Goal: Communication & Community: Answer question/provide support

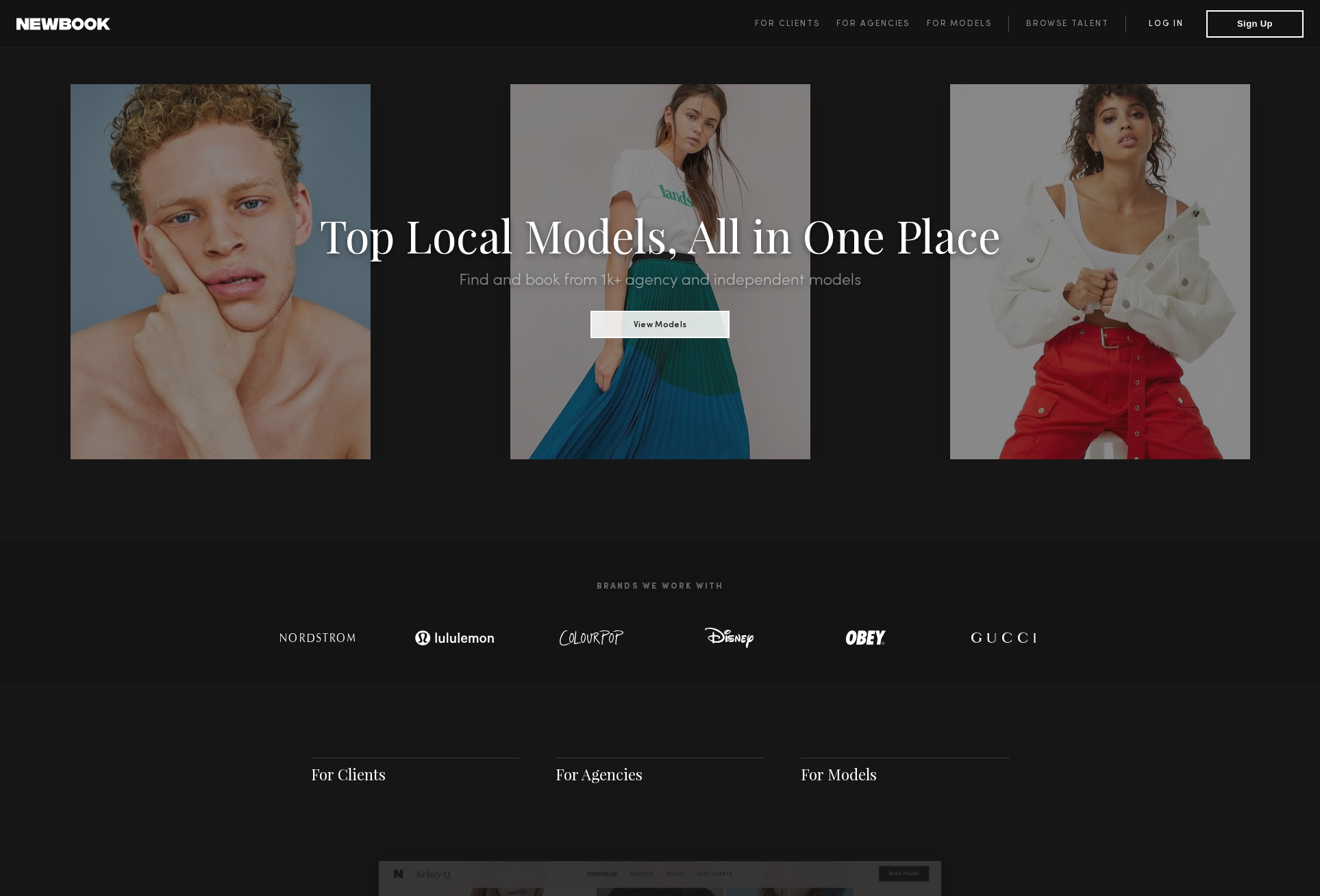
click at [1165, 25] on link "Log in" at bounding box center [1165, 24] width 81 height 16
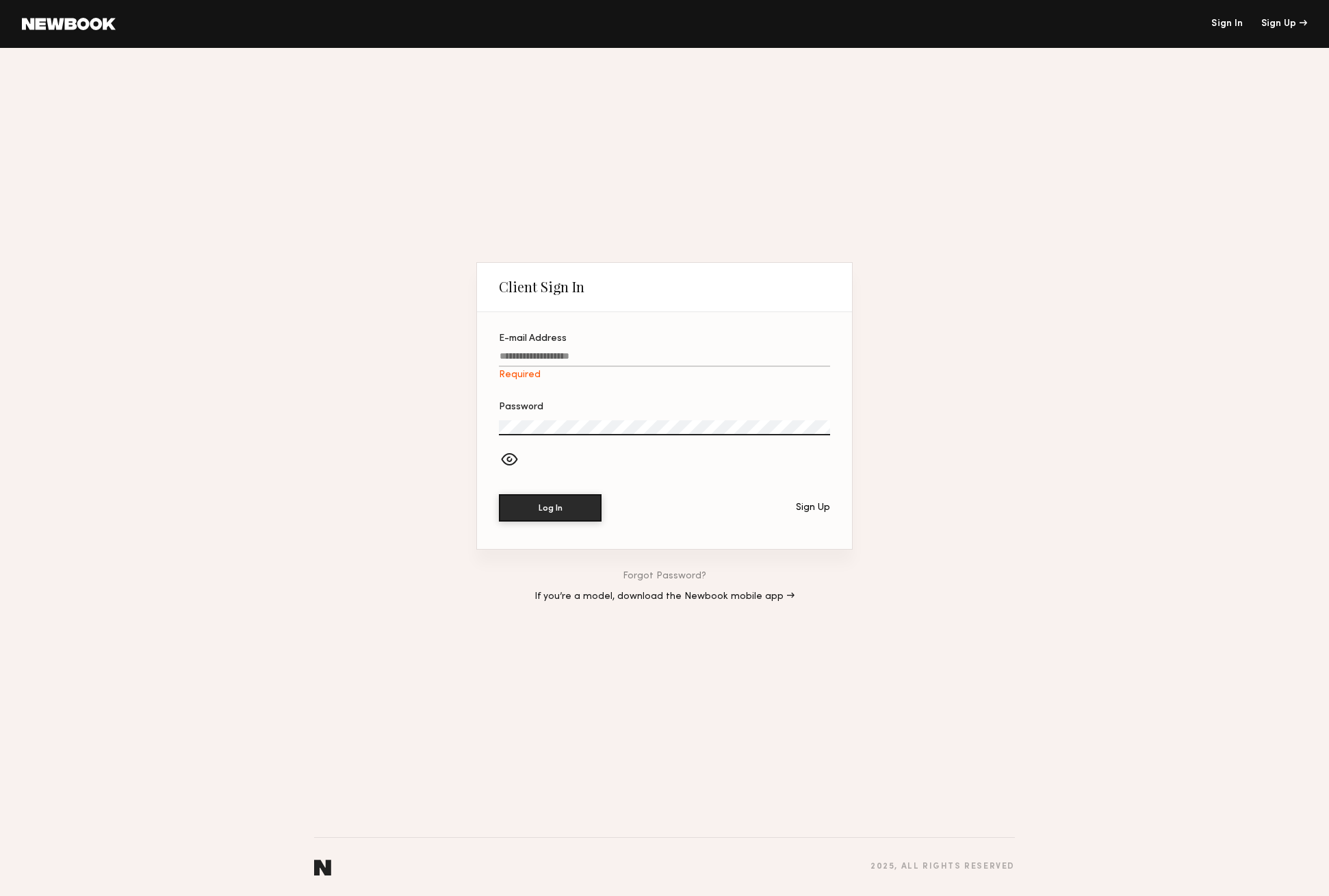
click at [604, 357] on input "E-mail Address Required" at bounding box center [664, 359] width 331 height 16
type input "**********"
click at [551, 507] on button "Log In" at bounding box center [550, 508] width 103 height 27
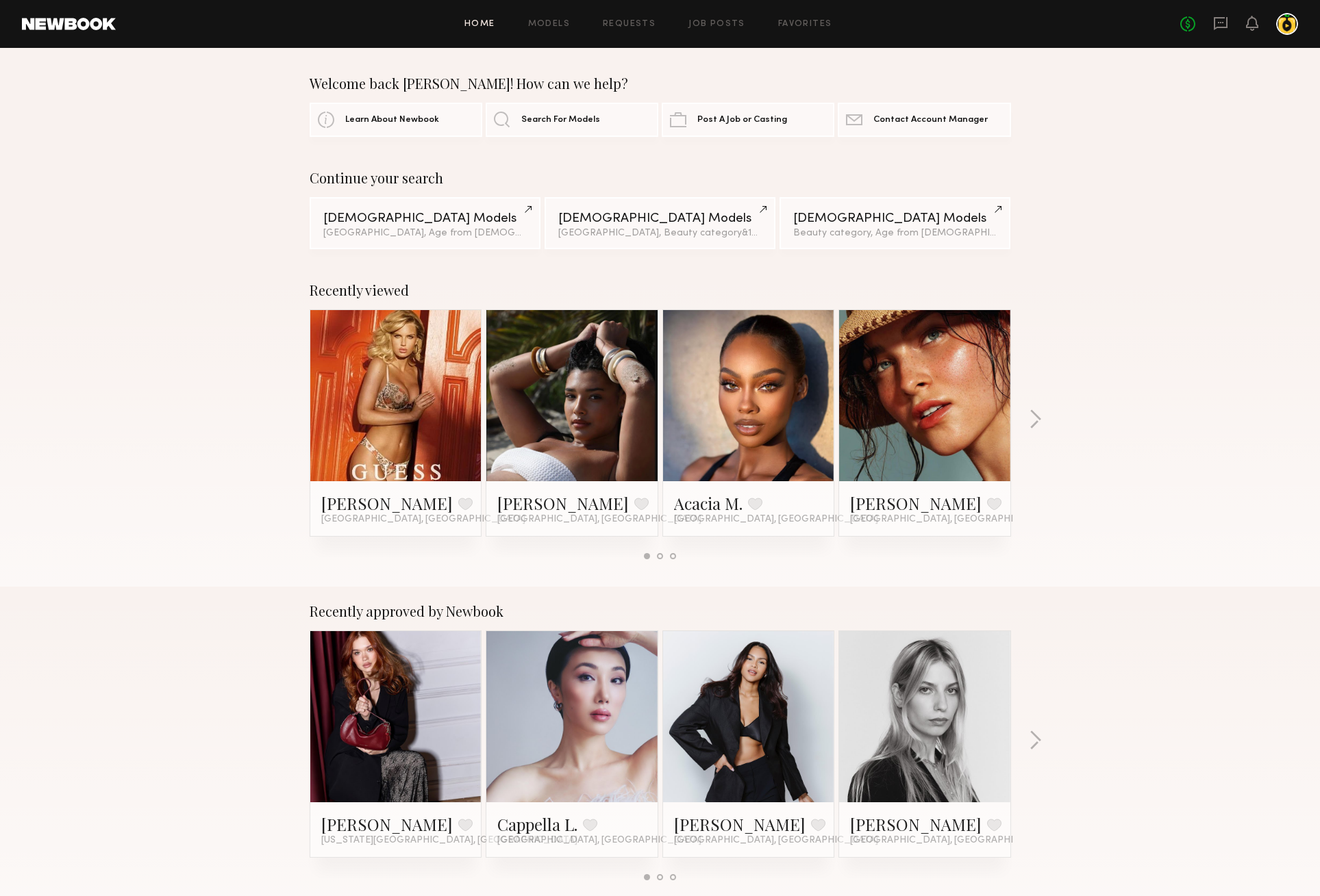
scroll to position [3, 0]
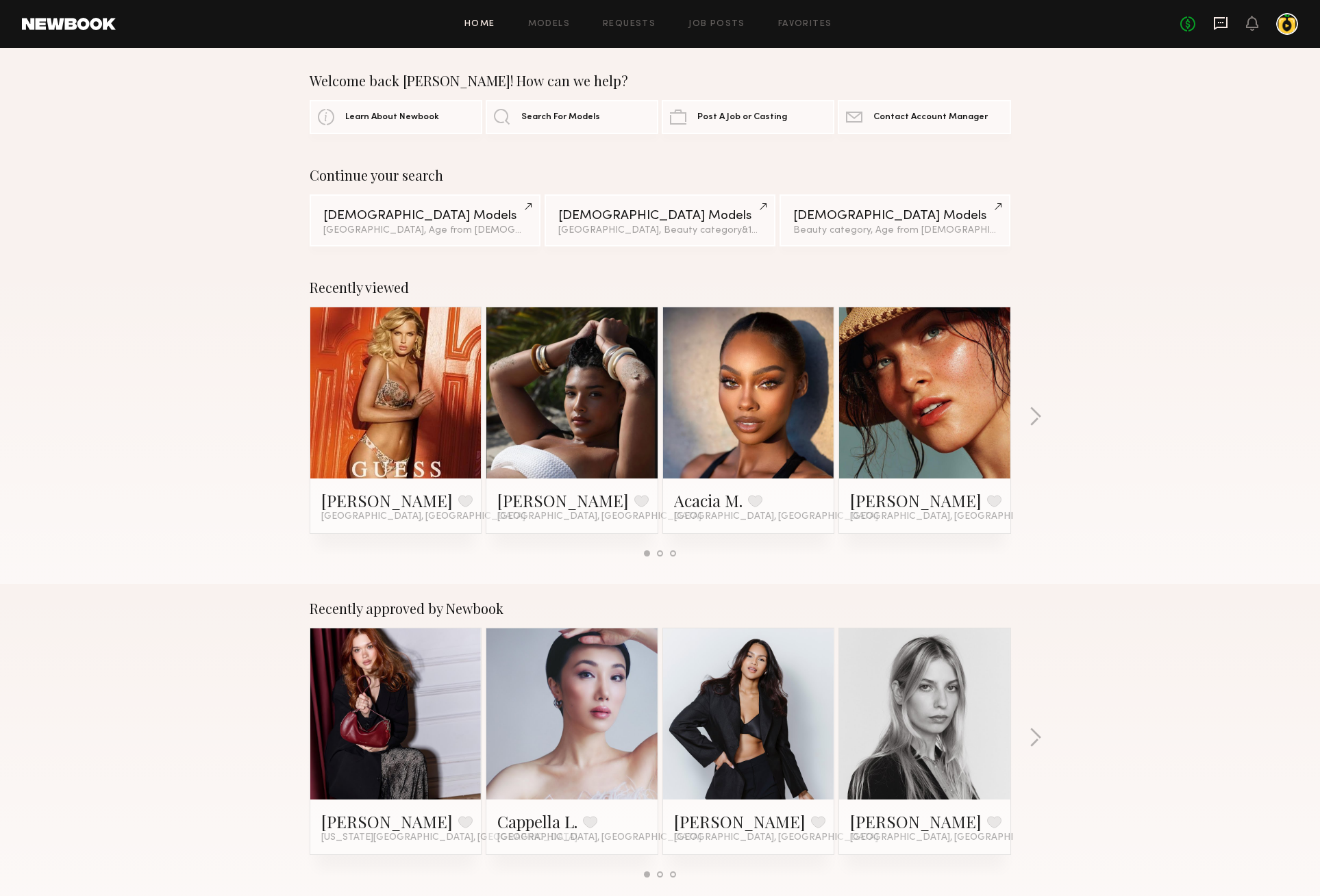
click at [1226, 23] on icon at bounding box center [1220, 24] width 14 height 13
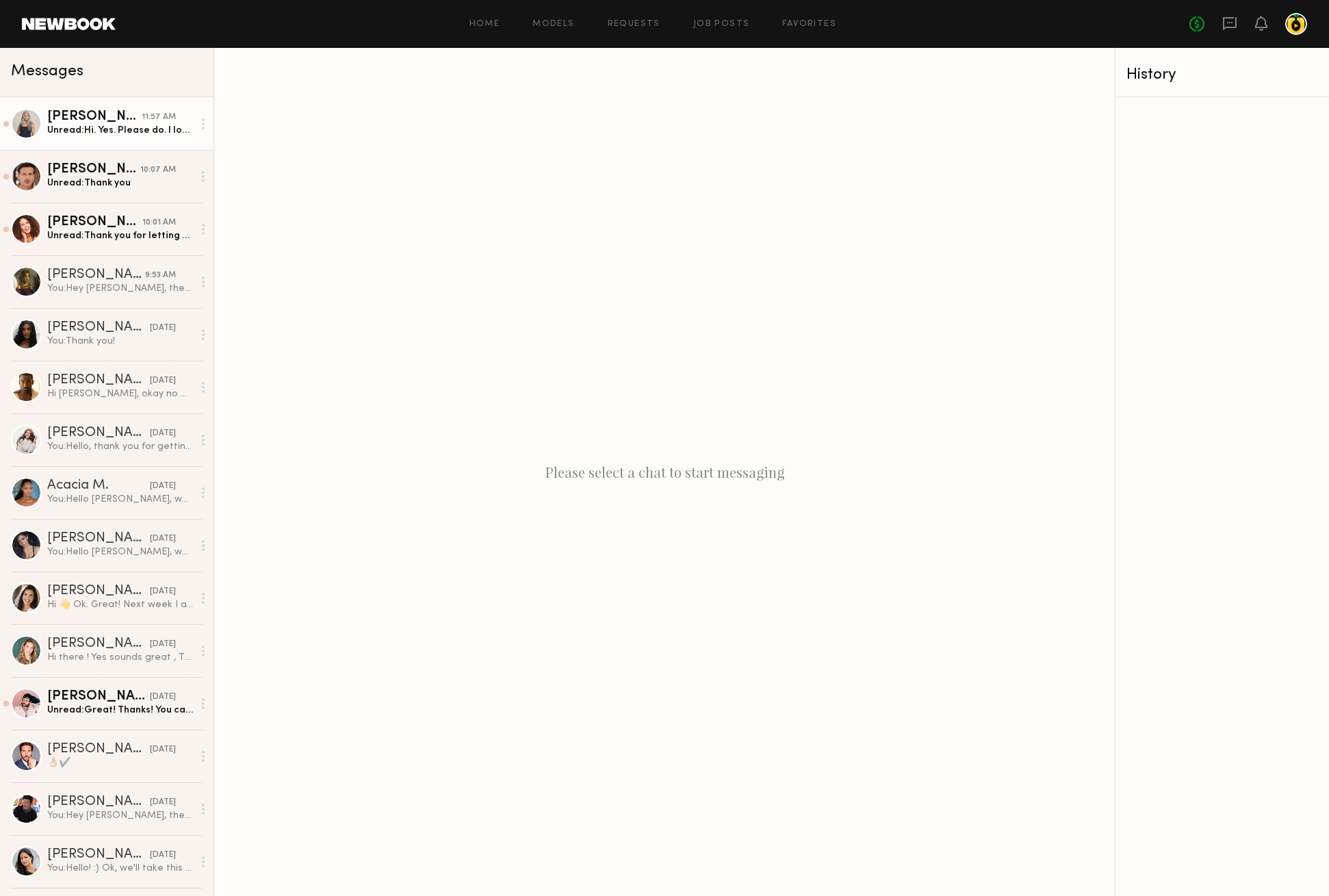
click at [149, 126] on div "Unread: Hi. Yes. Please do. I look forward to working with you soon. Have a gre…" at bounding box center [120, 131] width 146 height 13
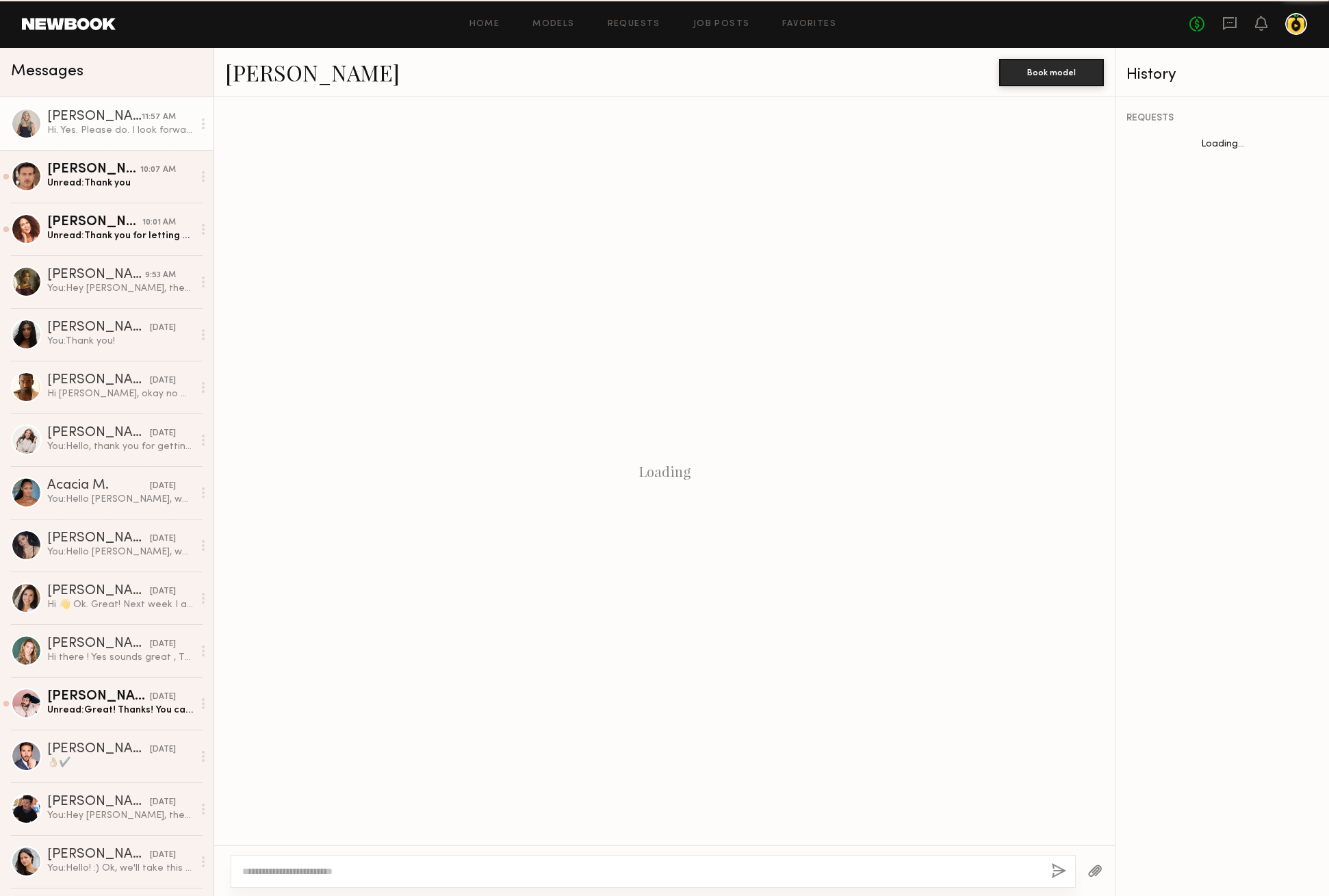
scroll to position [623, 0]
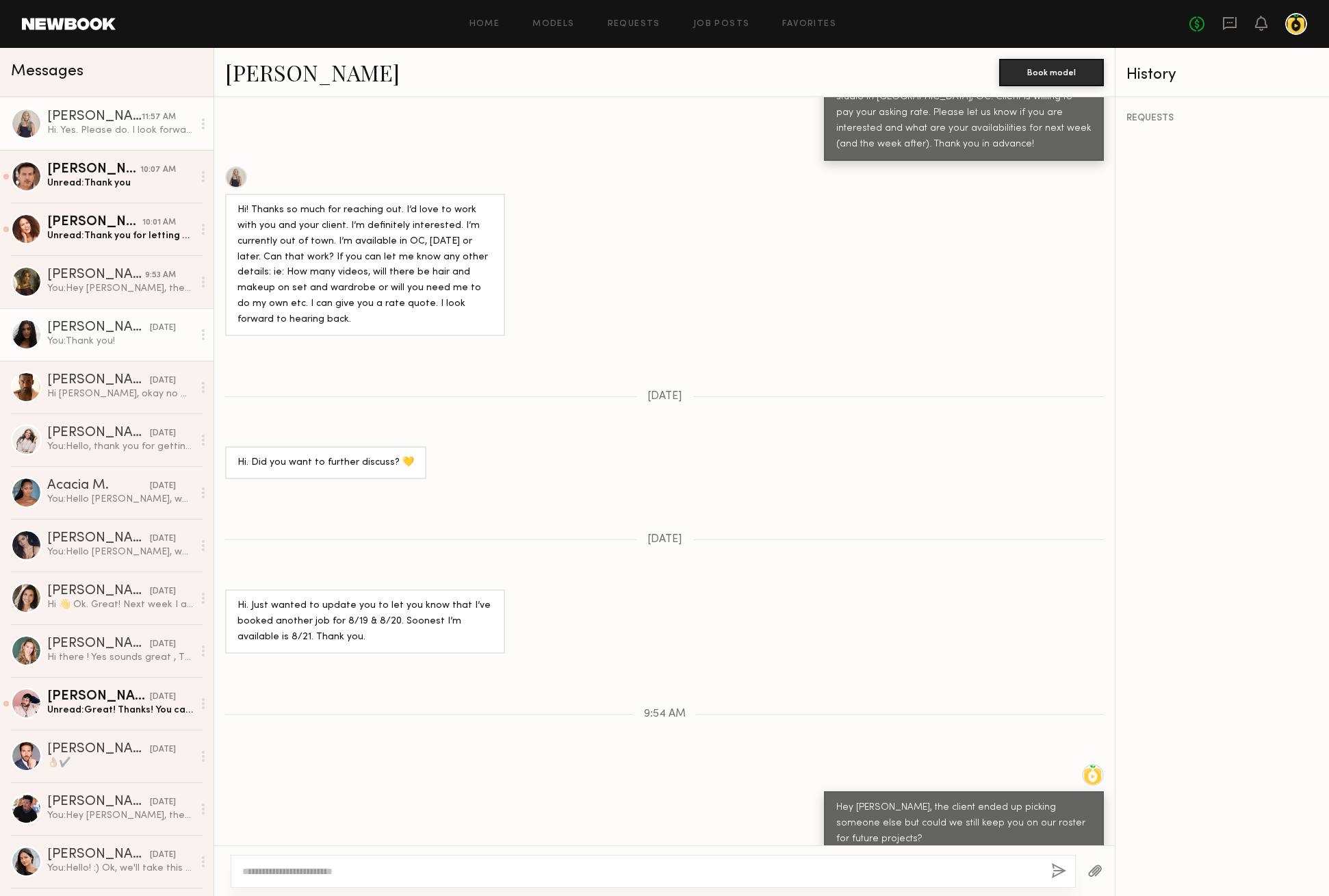
click at [105, 331] on div "[PERSON_NAME]" at bounding box center [98, 327] width 103 height 14
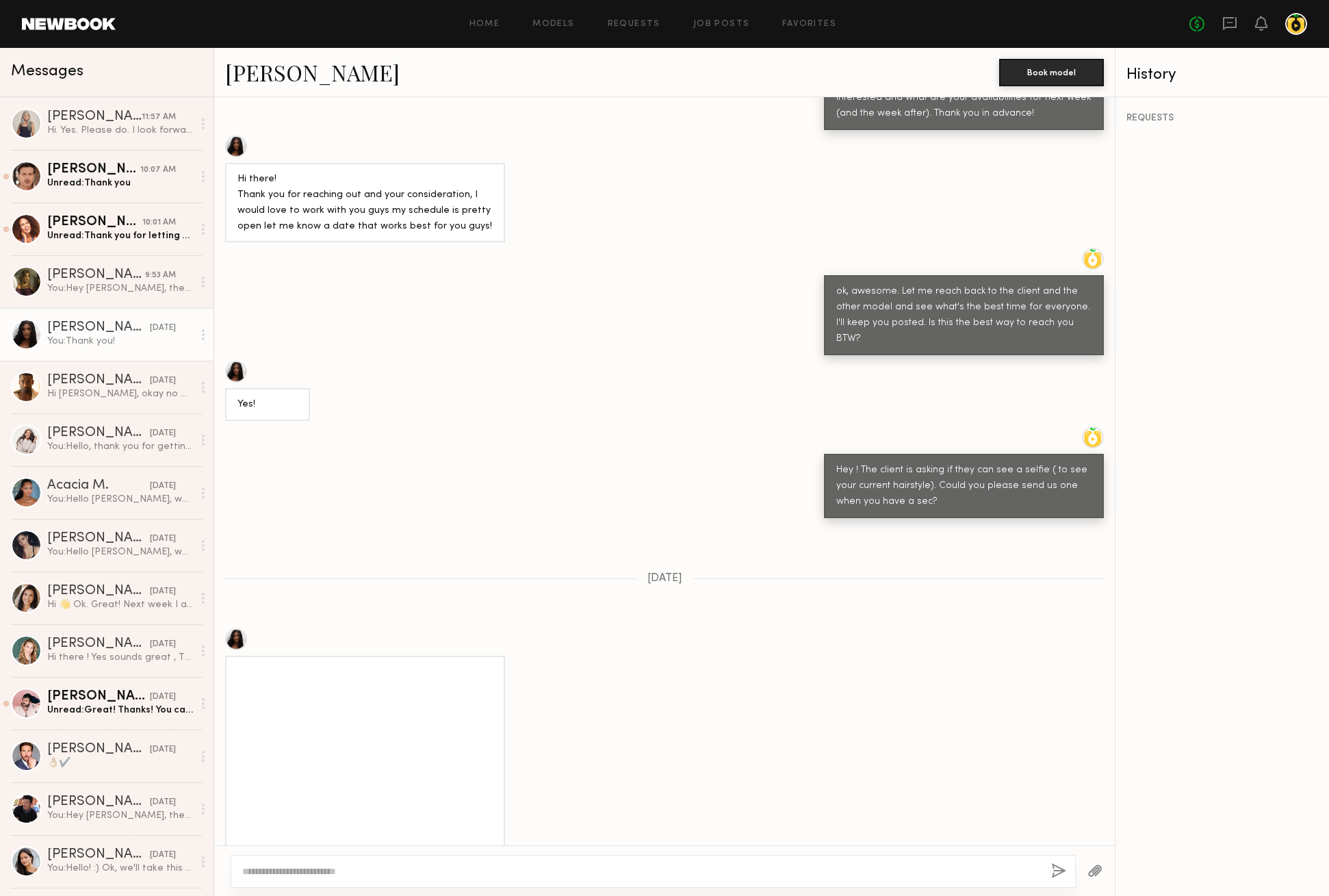
scroll to position [744, 0]
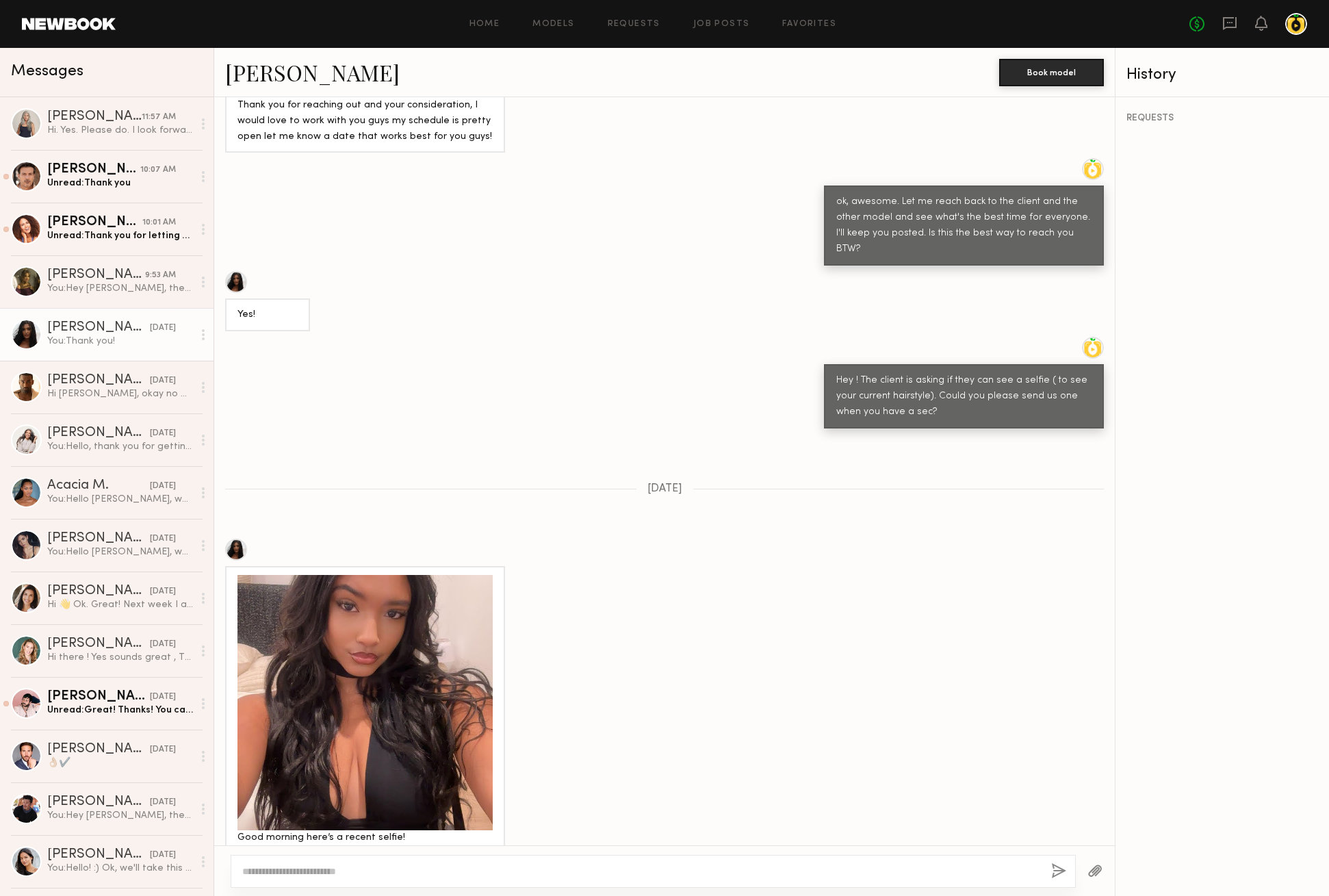
click at [491, 871] on textarea at bounding box center [642, 872] width 798 height 14
type textarea "**********"
click at [1055, 873] on button "button" at bounding box center [1058, 872] width 15 height 17
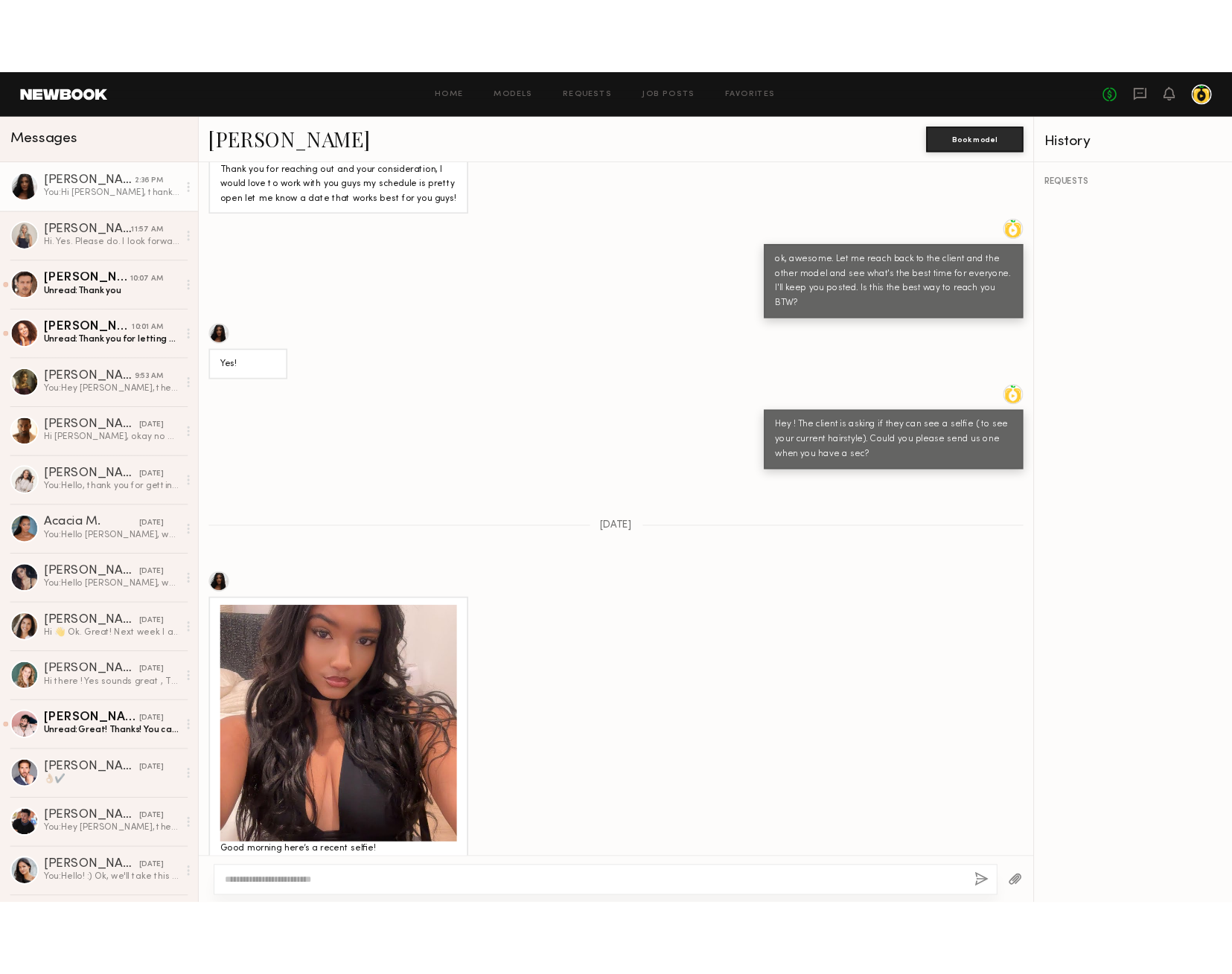
scroll to position [1107, 0]
